Goal: Information Seeking & Learning: Learn about a topic

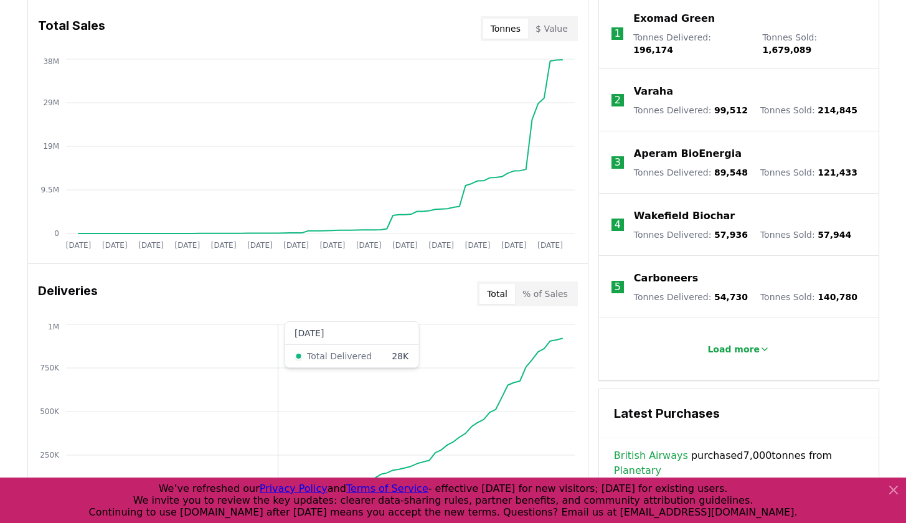
scroll to position [463, 0]
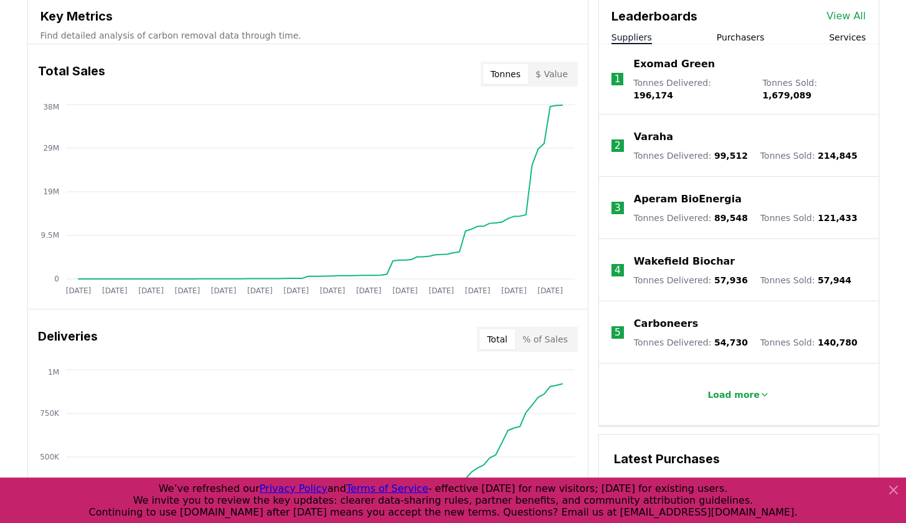
click at [891, 491] on icon at bounding box center [893, 490] width 15 height 15
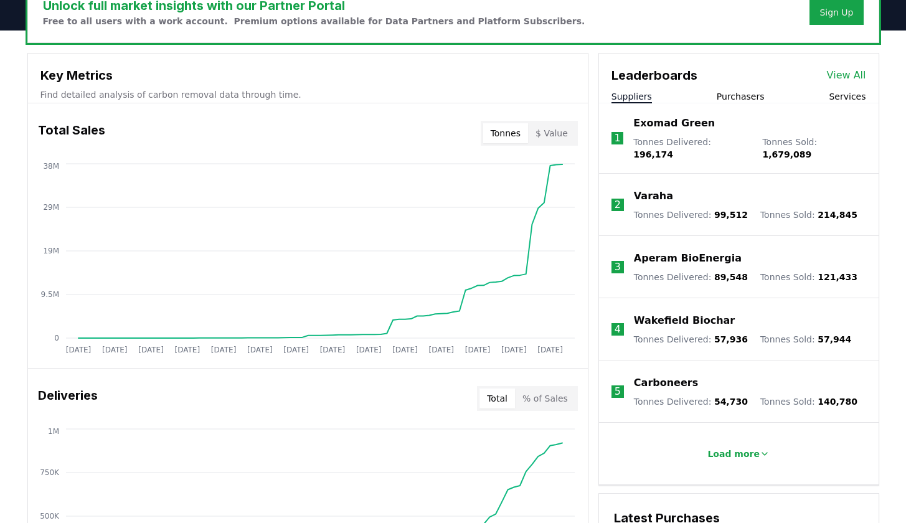
scroll to position [0, 0]
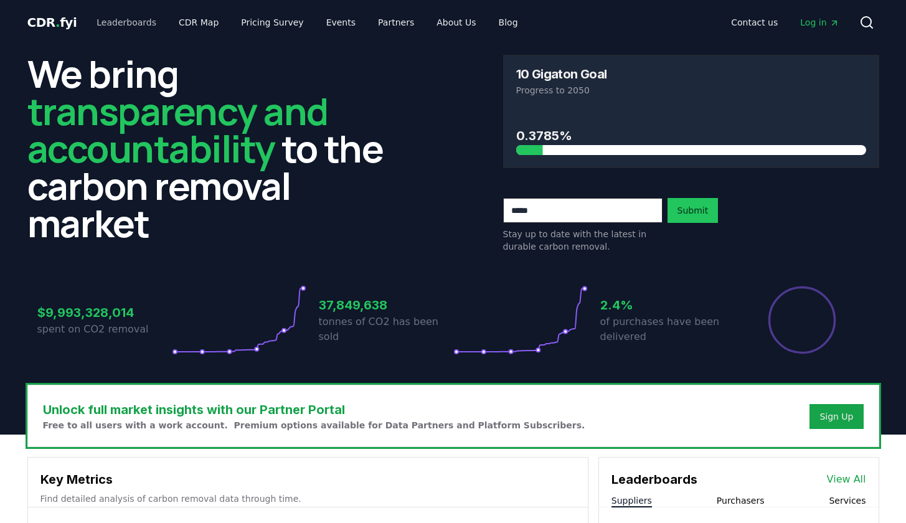
click at [126, 19] on link "Leaderboards" at bounding box center [127, 22] width 80 height 22
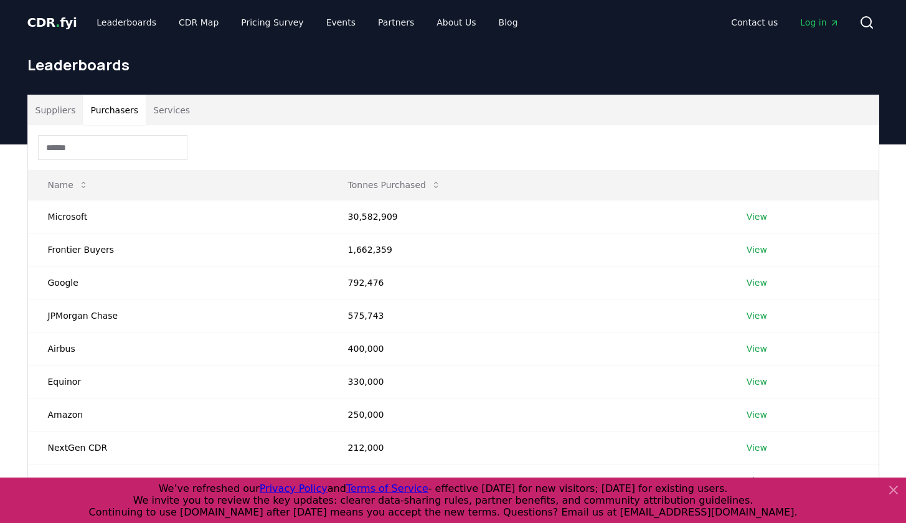
click at [116, 110] on button "Purchasers" at bounding box center [114, 110] width 63 height 30
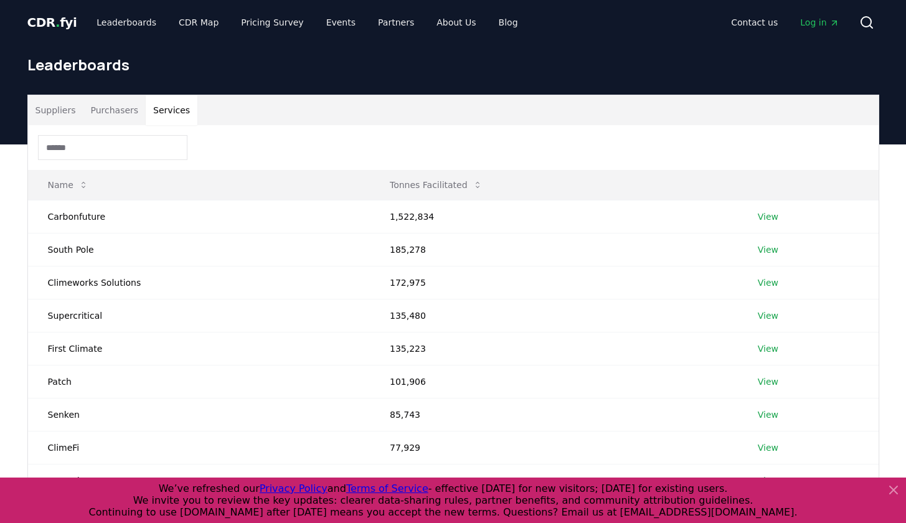
click at [179, 113] on button "Services" at bounding box center [172, 110] width 52 height 30
click at [763, 220] on link "View" at bounding box center [768, 216] width 21 height 12
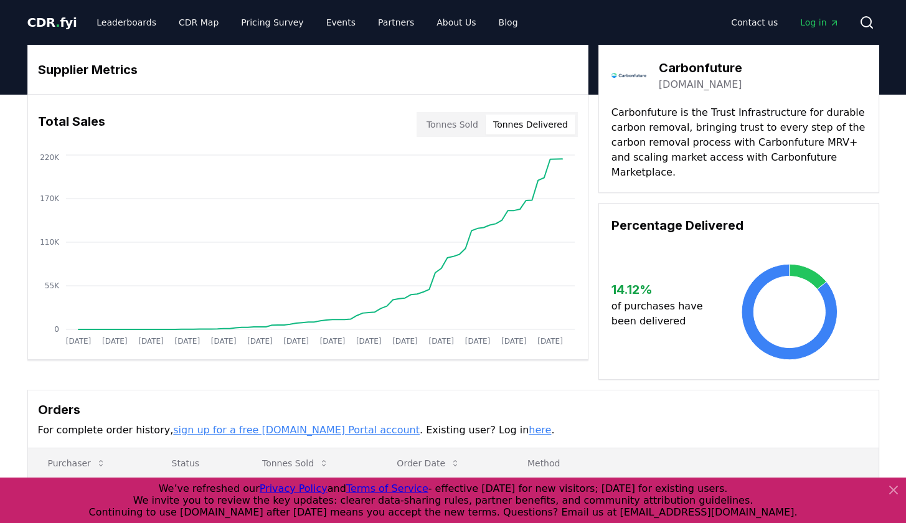
click at [545, 118] on button "Tonnes Delivered" at bounding box center [531, 125] width 90 height 20
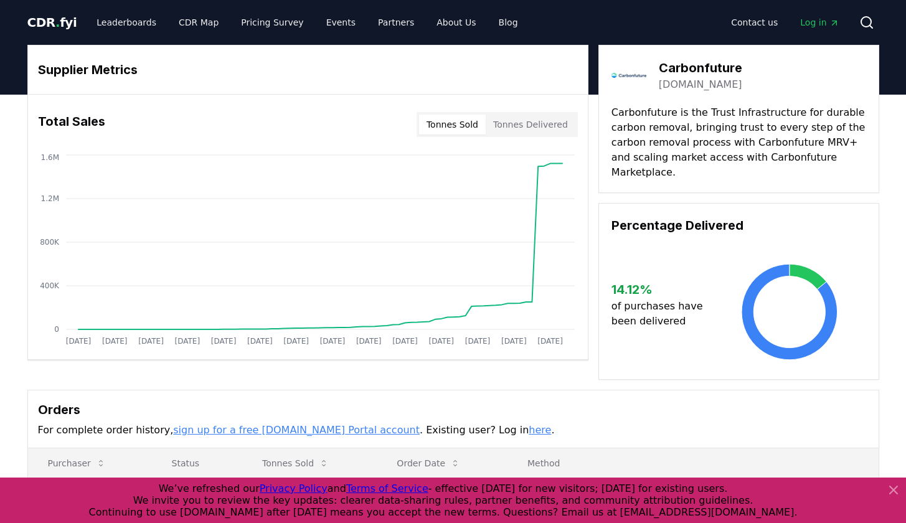
click at [472, 121] on button "Tonnes Sold" at bounding box center [452, 125] width 67 height 20
click at [574, 118] on div "Tonnes Sold Tonnes Delivered" at bounding box center [497, 124] width 161 height 25
click at [547, 118] on button "Tonnes Delivered" at bounding box center [531, 125] width 90 height 20
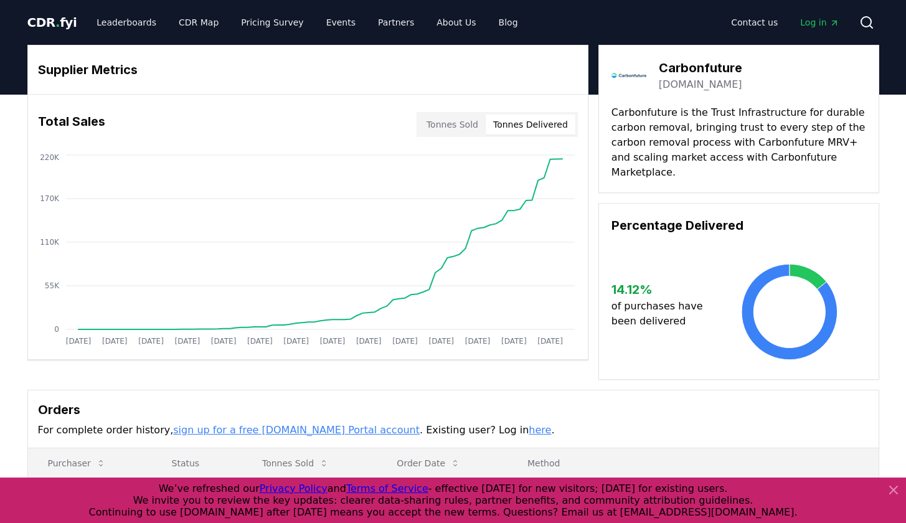
click at [479, 117] on button "Tonnes Sold" at bounding box center [452, 125] width 67 height 20
click at [553, 126] on button "Tonnes Delivered" at bounding box center [531, 125] width 90 height 20
click at [333, 26] on link "Events" at bounding box center [340, 22] width 49 height 22
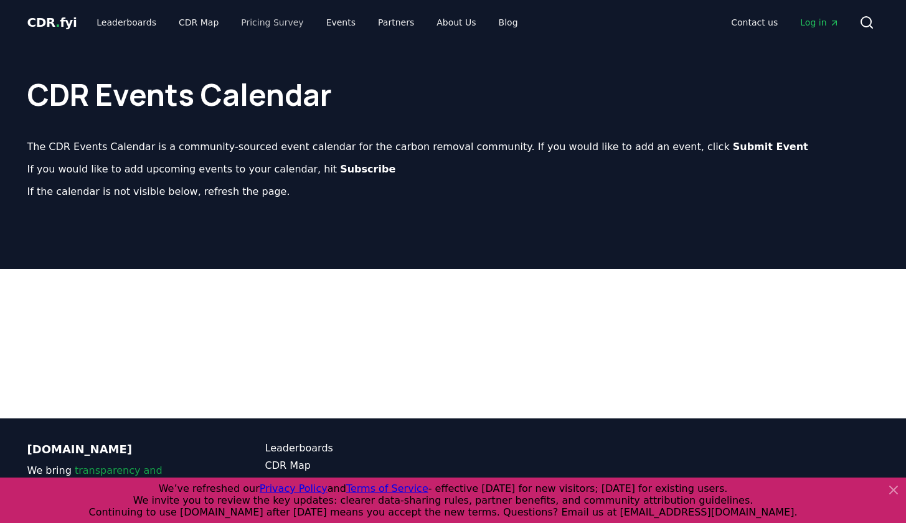
click at [291, 31] on link "Pricing Survey" at bounding box center [272, 22] width 82 height 22
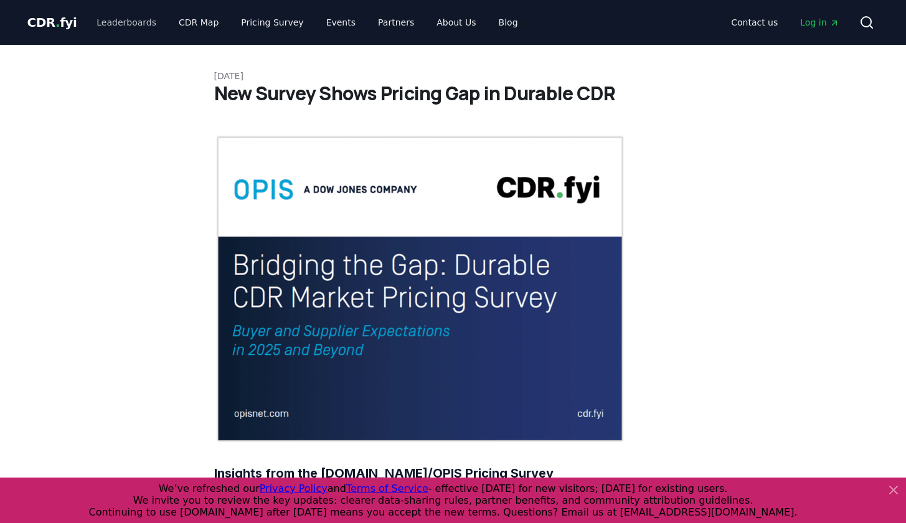
click at [126, 26] on link "Leaderboards" at bounding box center [127, 22] width 80 height 22
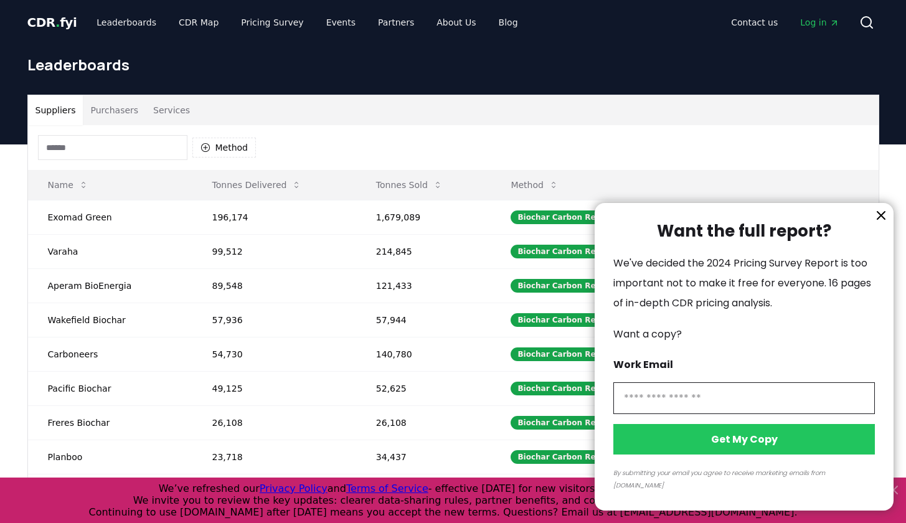
click at [201, 25] on div at bounding box center [453, 261] width 906 height 523
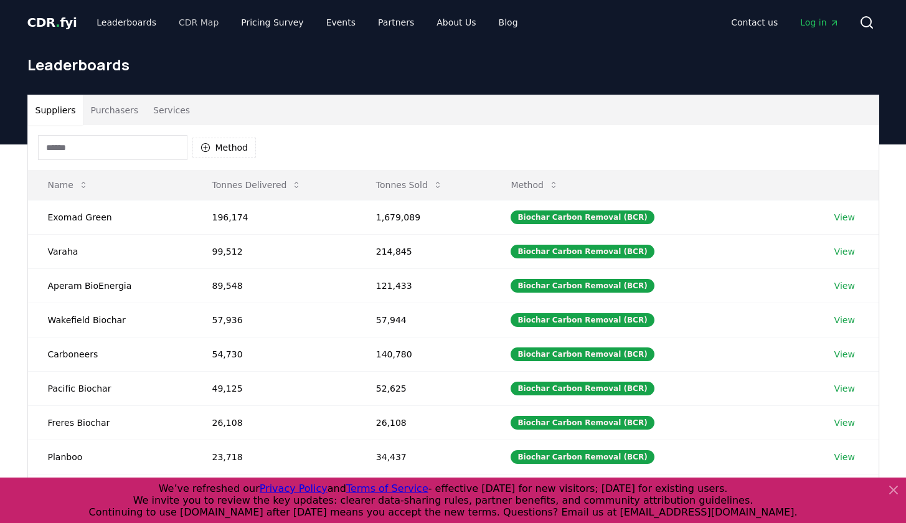
click at [201, 26] on link "CDR Map" at bounding box center [199, 22] width 60 height 22
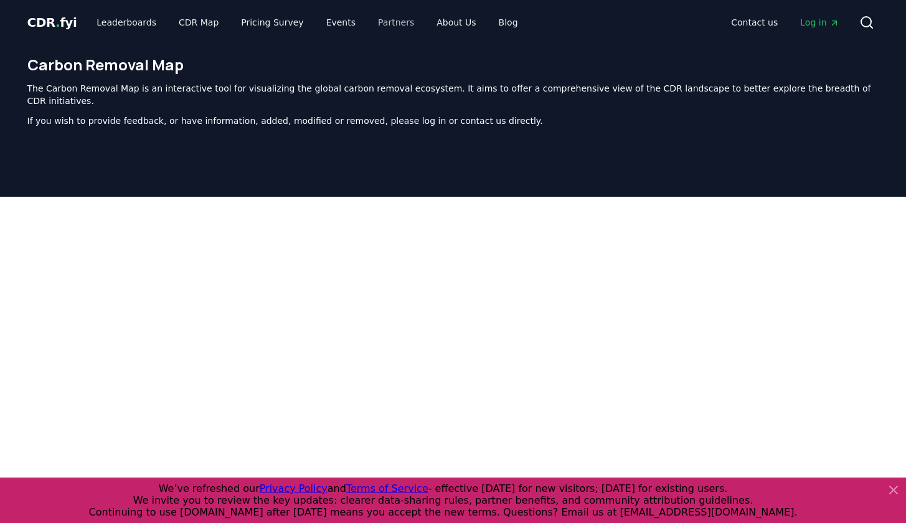
drag, startPoint x: 408, startPoint y: 22, endPoint x: 397, endPoint y: 25, distance: 11.5
click at [409, 22] on ul "Leaderboards CDR Map Pricing Survey Events Partners About Us Blog" at bounding box center [307, 22] width 441 height 22
click at [368, 27] on link "Partners" at bounding box center [396, 22] width 56 height 22
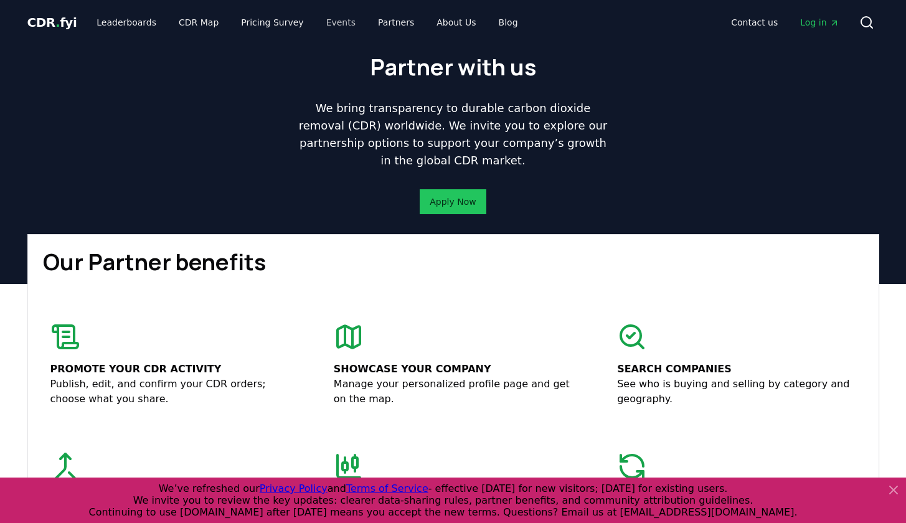
click at [332, 27] on link "Events" at bounding box center [340, 22] width 49 height 22
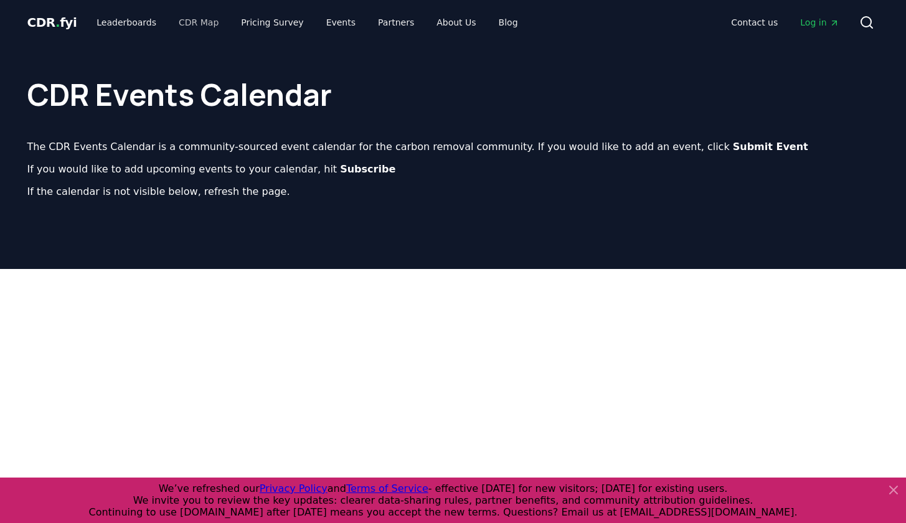
click at [177, 19] on link "CDR Map" at bounding box center [199, 22] width 60 height 22
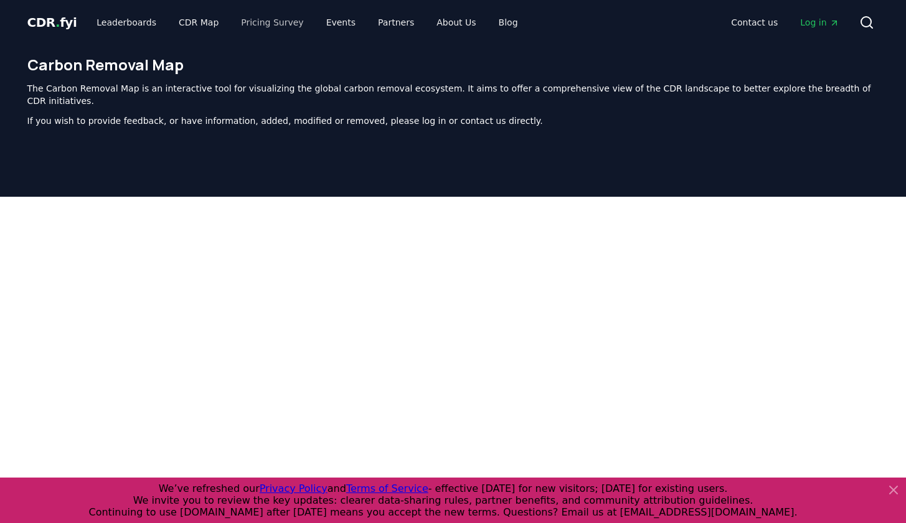
click at [278, 19] on link "Pricing Survey" at bounding box center [272, 22] width 82 height 22
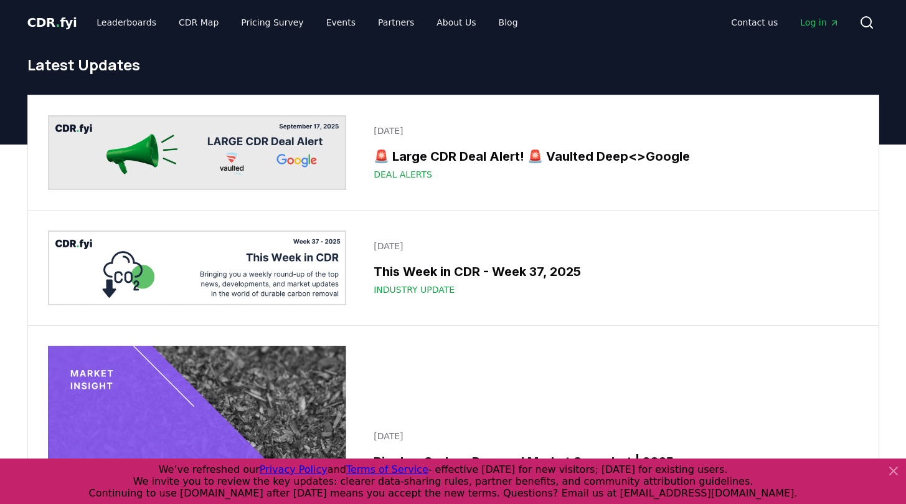
scroll to position [1775, 0]
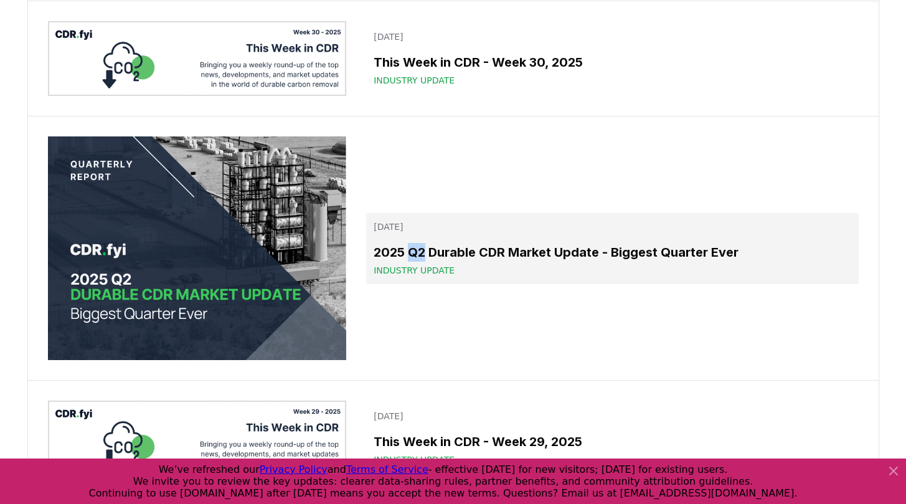
click at [529, 257] on h3 "2025 Q2 Durable CDR Market Update - Biggest Quarter Ever" at bounding box center [612, 252] width 477 height 19
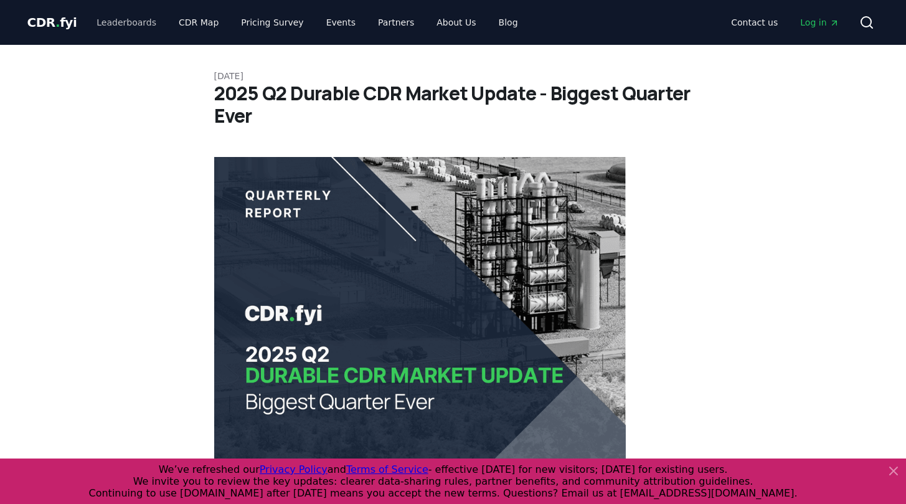
click at [118, 22] on link "Leaderboards" at bounding box center [127, 22] width 80 height 22
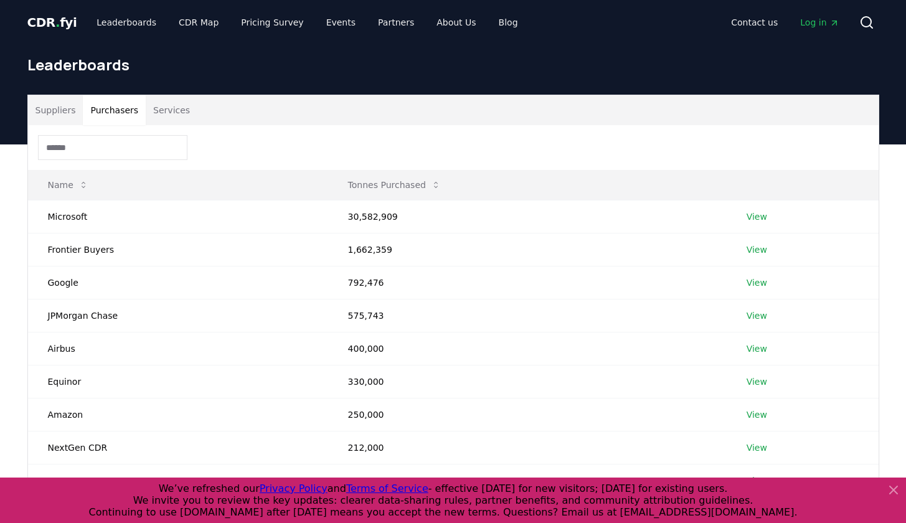
click at [125, 111] on button "Purchasers" at bounding box center [114, 110] width 63 height 30
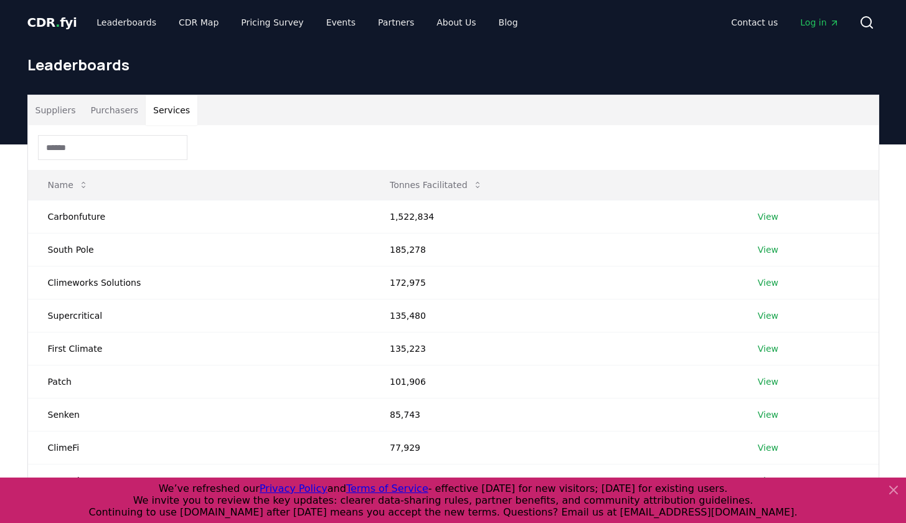
click at [169, 110] on button "Services" at bounding box center [172, 110] width 52 height 30
click at [113, 113] on button "Purchasers" at bounding box center [114, 110] width 63 height 30
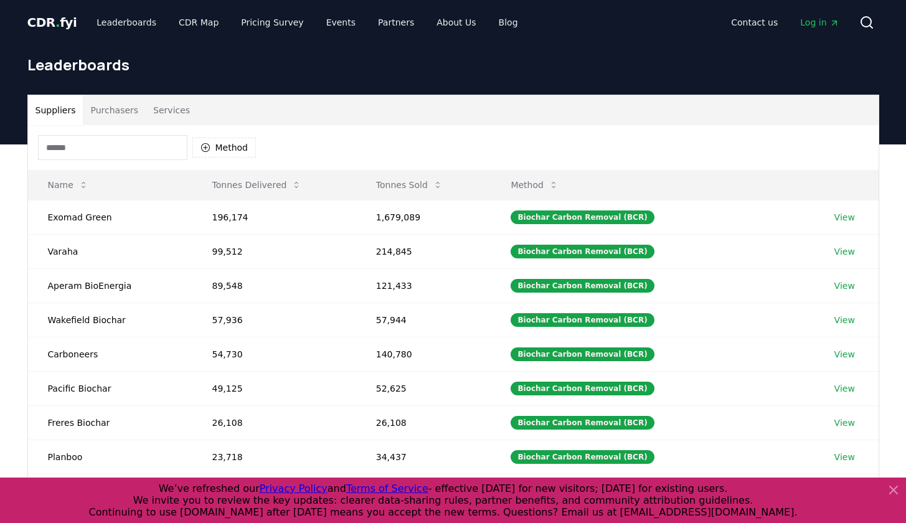
click at [47, 104] on button "Suppliers" at bounding box center [55, 110] width 55 height 30
click at [108, 24] on link "Leaderboards" at bounding box center [127, 22] width 80 height 22
click at [100, 56] on h1 "Leaderboards" at bounding box center [453, 65] width 852 height 20
click at [189, 24] on link "CDR Map" at bounding box center [199, 22] width 60 height 22
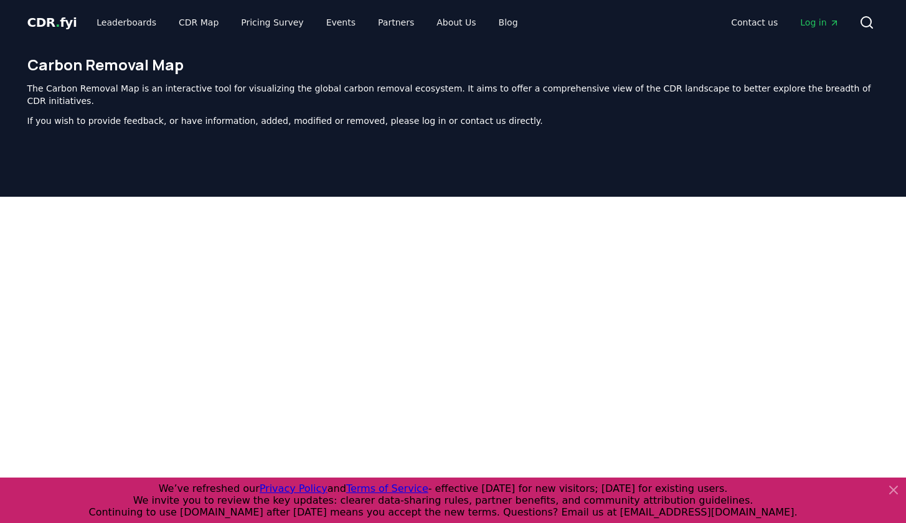
click at [37, 26] on span "CDR . fyi" at bounding box center [52, 22] width 50 height 15
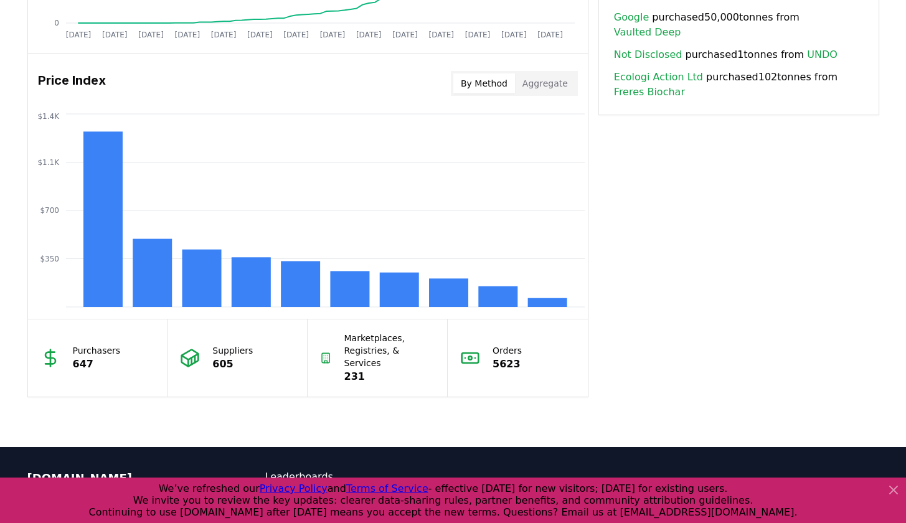
scroll to position [1057, 0]
